Goal: Task Accomplishment & Management: Complete application form

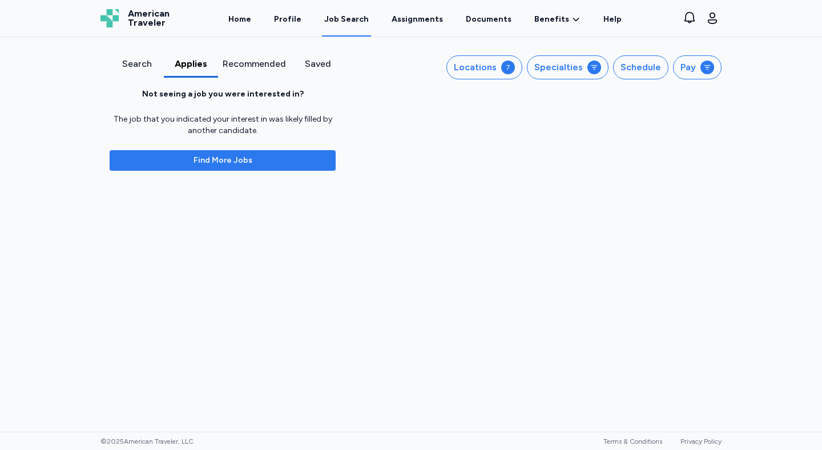
click at [279, 163] on span "Find More Jobs" at bounding box center [223, 160] width 208 height 11
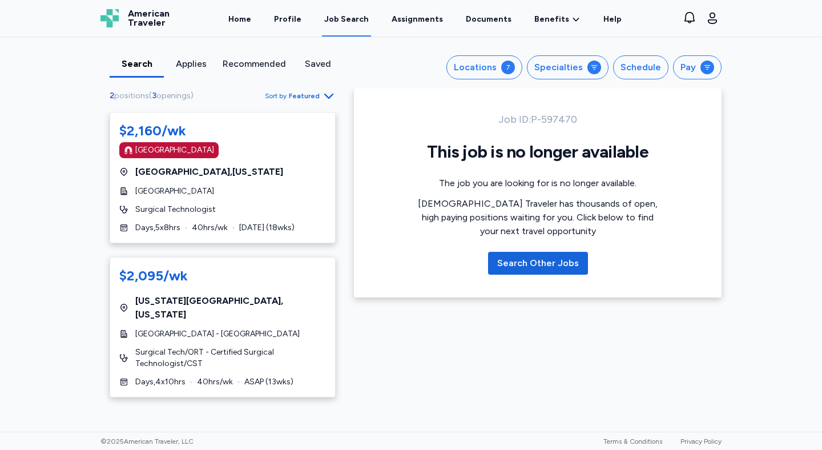
click at [312, 65] on div "Saved" at bounding box center [317, 64] width 45 height 14
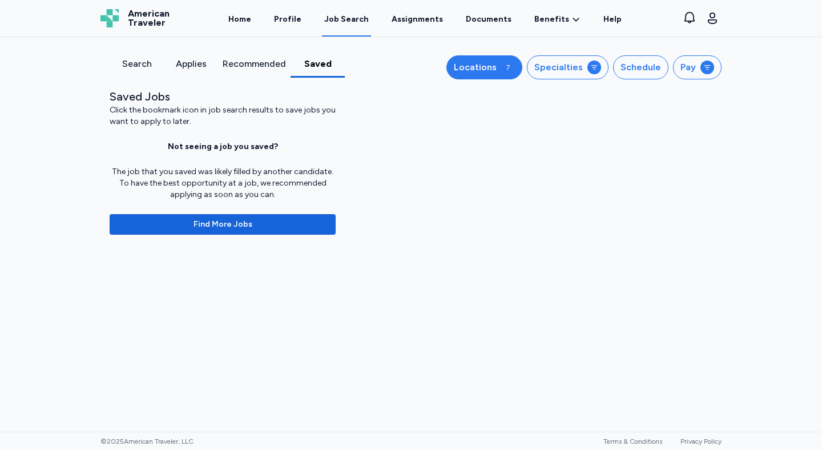
click at [514, 65] on div "7" at bounding box center [508, 68] width 14 height 14
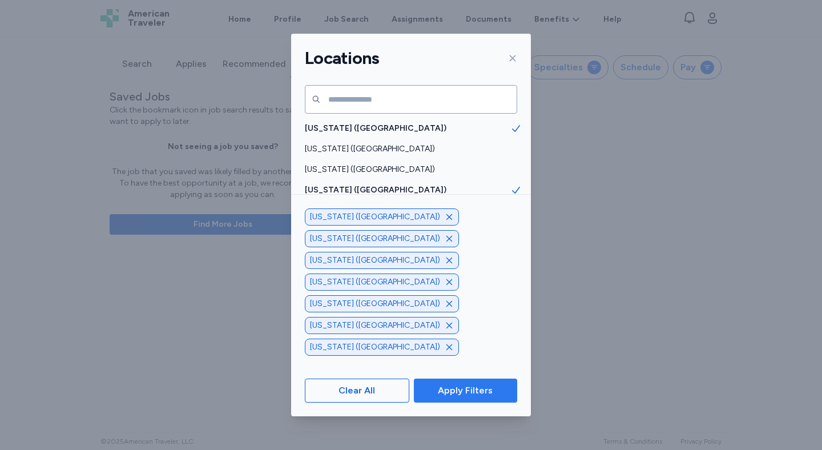
click at [480, 386] on span "Apply Filters" at bounding box center [465, 391] width 55 height 14
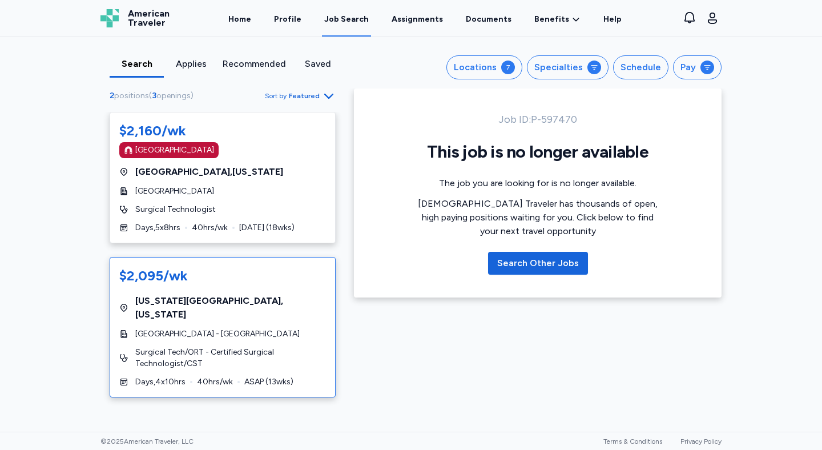
click at [259, 326] on div "$2,095/wk [US_STATE][GEOGRAPHIC_DATA] , [US_STATE][GEOGRAPHIC_DATA] - [GEOGRAPH…" at bounding box center [223, 327] width 226 height 141
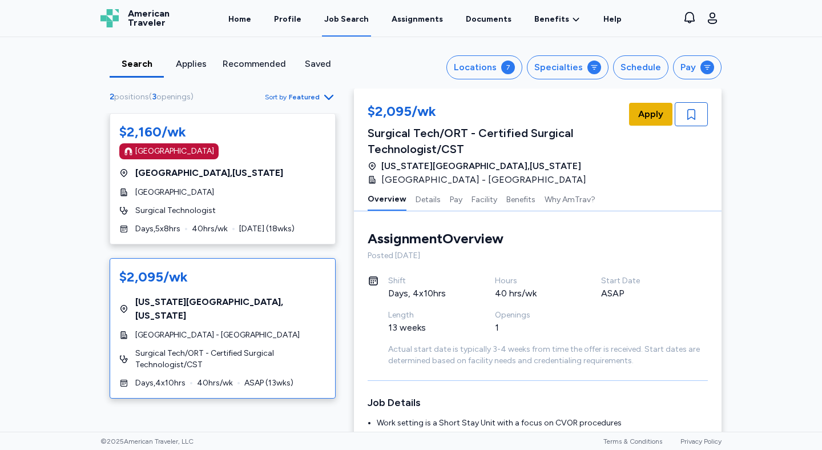
click at [657, 118] on span "Apply" at bounding box center [651, 114] width 25 height 14
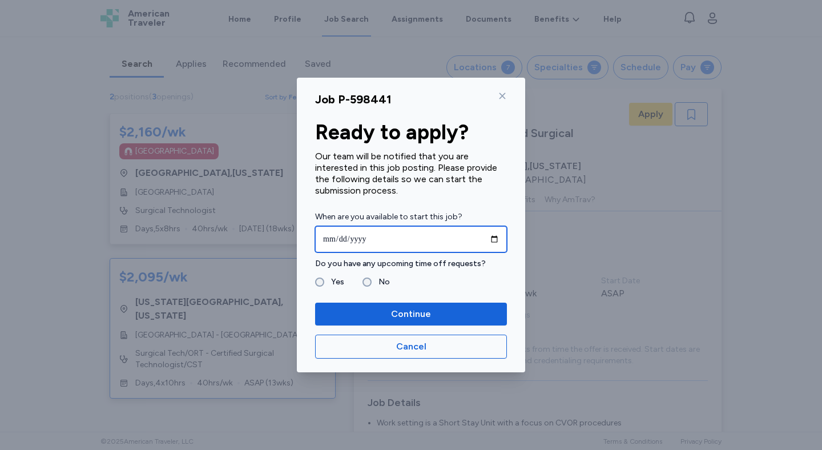
click at [384, 237] on input "date" at bounding box center [411, 239] width 192 height 26
type input "**********"
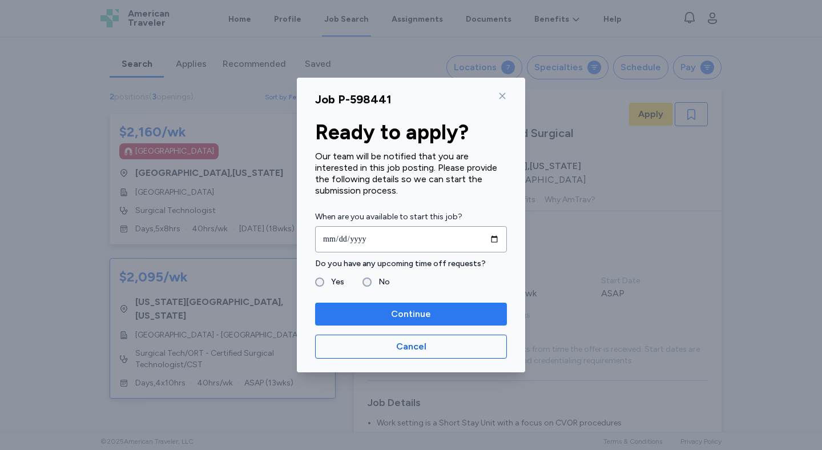
click at [414, 310] on span "Continue" at bounding box center [411, 314] width 40 height 14
click at [397, 314] on span "Continue" at bounding box center [411, 314] width 40 height 14
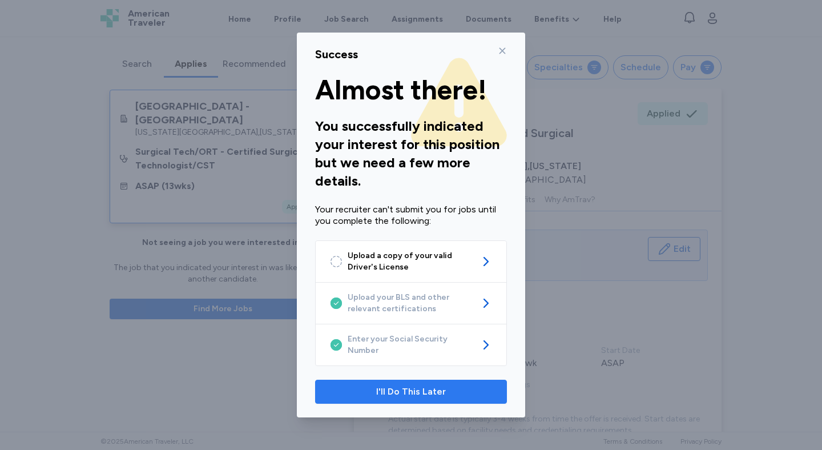
click at [410, 390] on span "I'll Do This Later" at bounding box center [411, 392] width 70 height 14
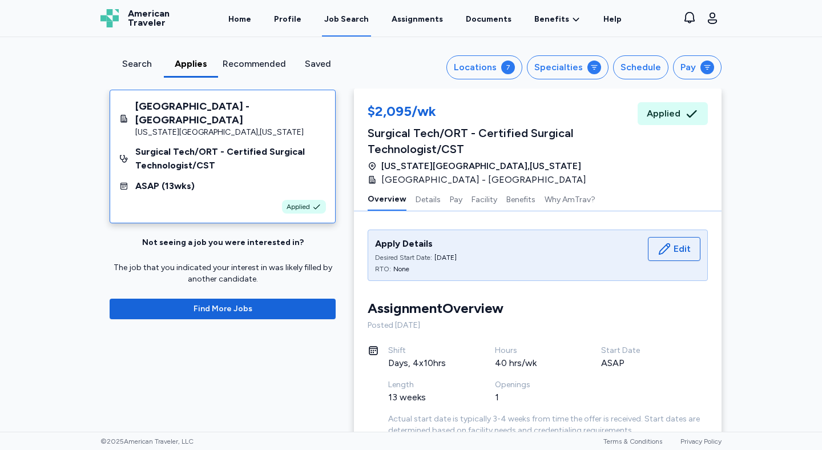
click at [266, 68] on div "Recommended" at bounding box center [254, 64] width 63 height 14
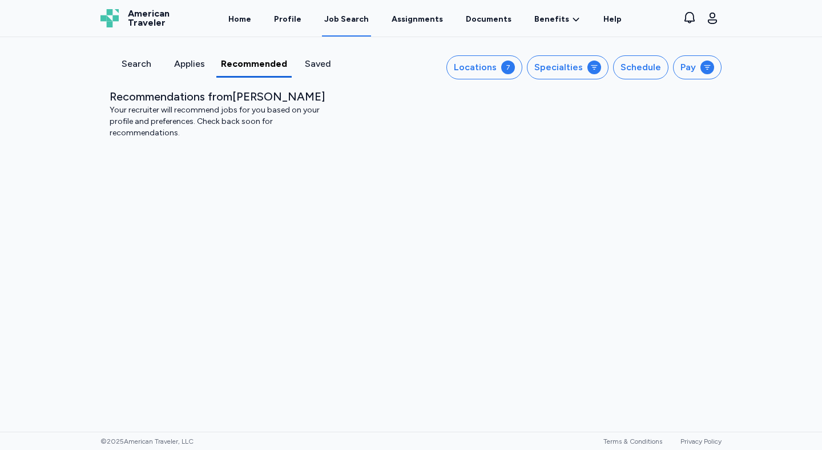
click at [195, 66] on div "Applies" at bounding box center [189, 64] width 44 height 14
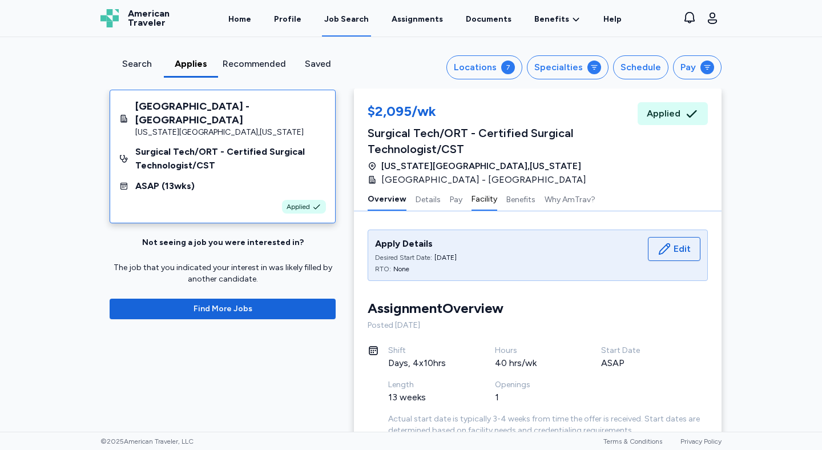
click at [480, 203] on button "Facility" at bounding box center [485, 199] width 26 height 24
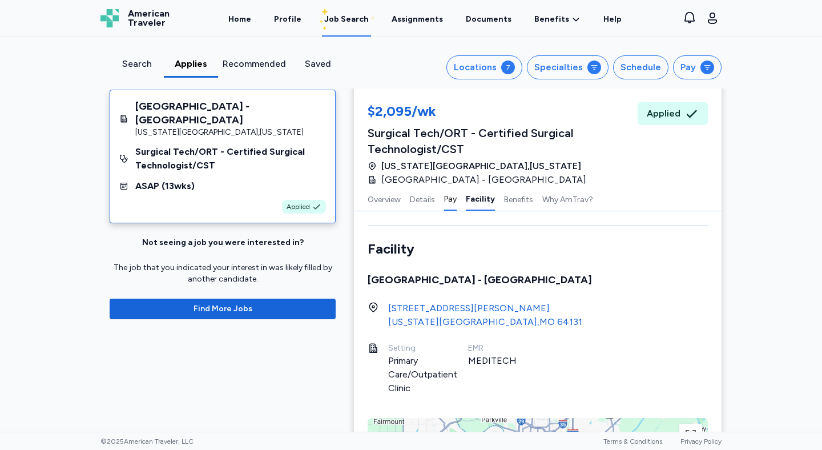
click at [452, 197] on button "Pay" at bounding box center [450, 199] width 13 height 24
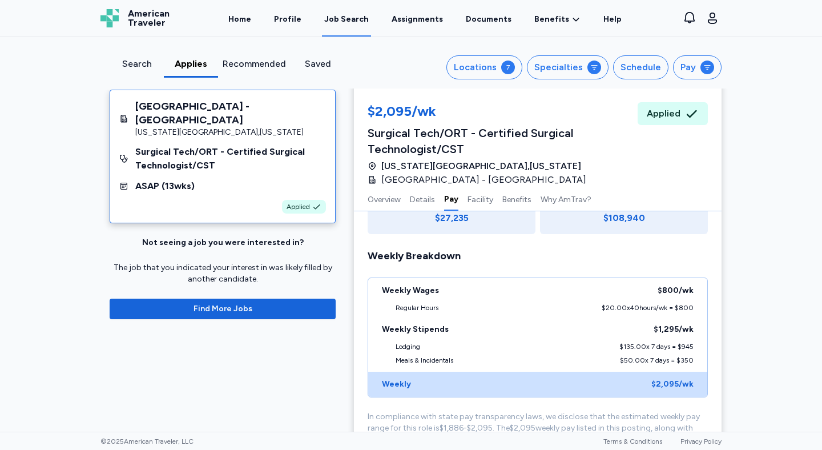
scroll to position [760, 0]
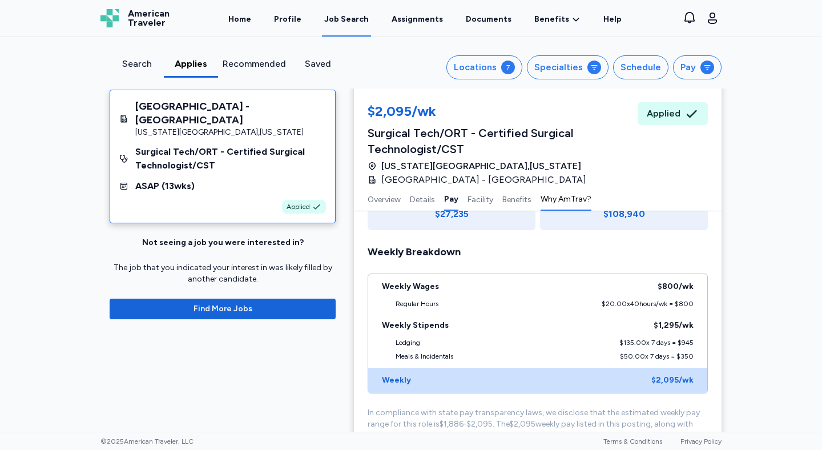
click at [572, 195] on button "Why AmTrav?" at bounding box center [566, 199] width 51 height 24
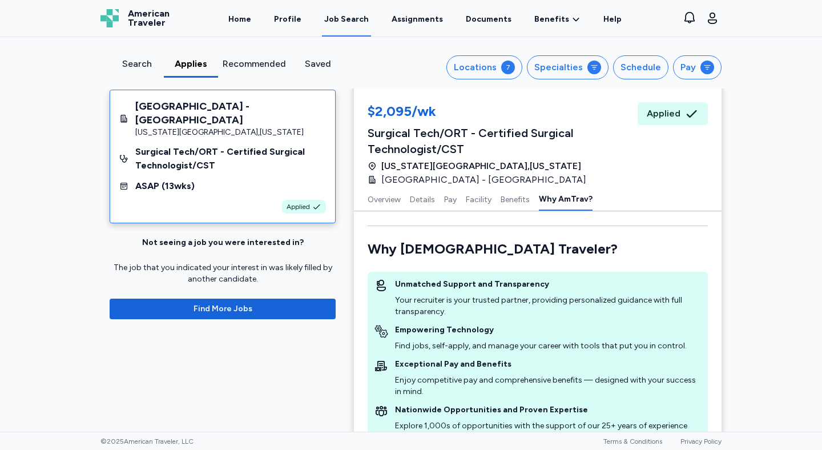
click at [427, 0] on html "Open sidebar Job Search American Traveler American Traveler Home Profile Job Se…" at bounding box center [411, 225] width 822 height 450
click at [410, 18] on link "Assignments" at bounding box center [418, 18] width 56 height 35
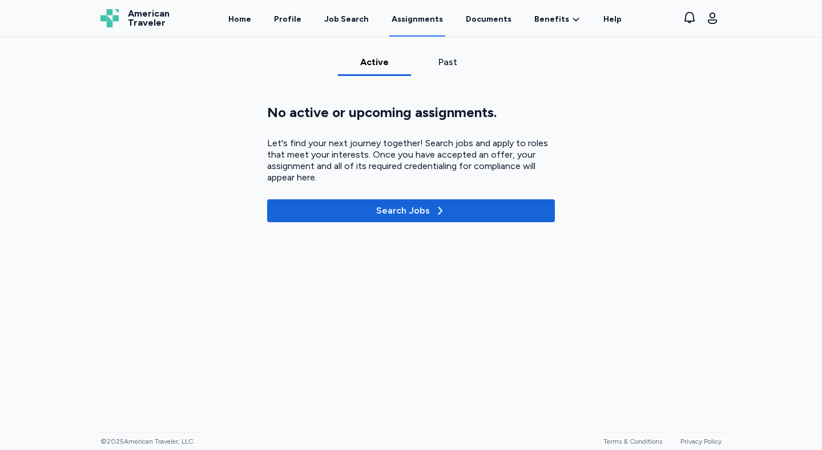
click at [444, 64] on div "Past" at bounding box center [448, 62] width 64 height 14
